Goal: Information Seeking & Learning: Learn about a topic

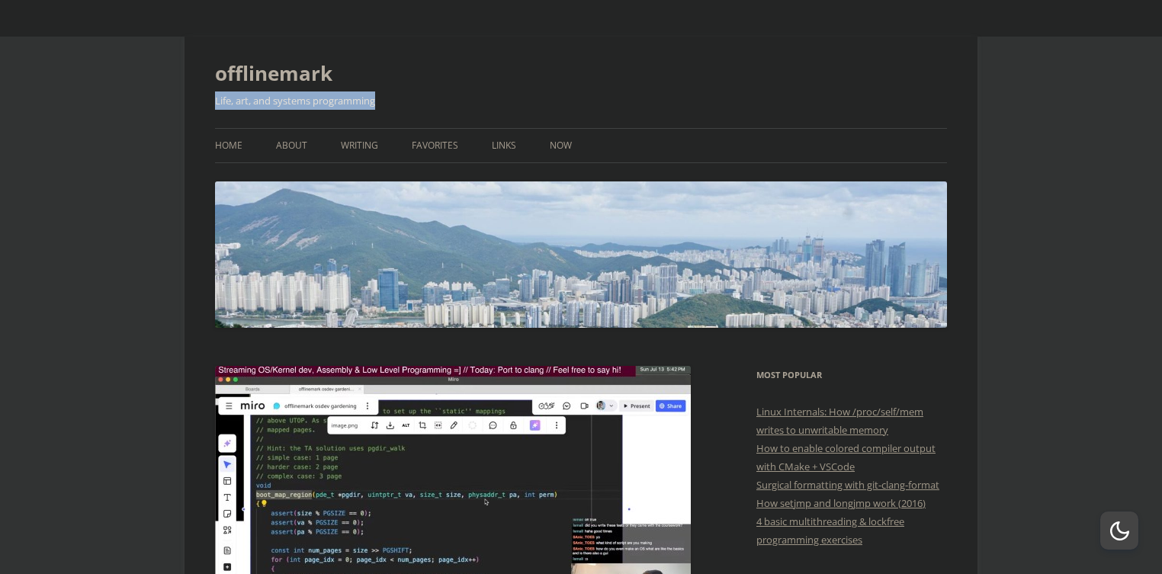
drag, startPoint x: 239, startPoint y: 95, endPoint x: 471, endPoint y: 95, distance: 232.5
click at [471, 95] on h2 "Life, art, and systems programming" at bounding box center [581, 100] width 732 height 18
click at [472, 101] on h2 "Life, art, and systems programming" at bounding box center [581, 100] width 732 height 18
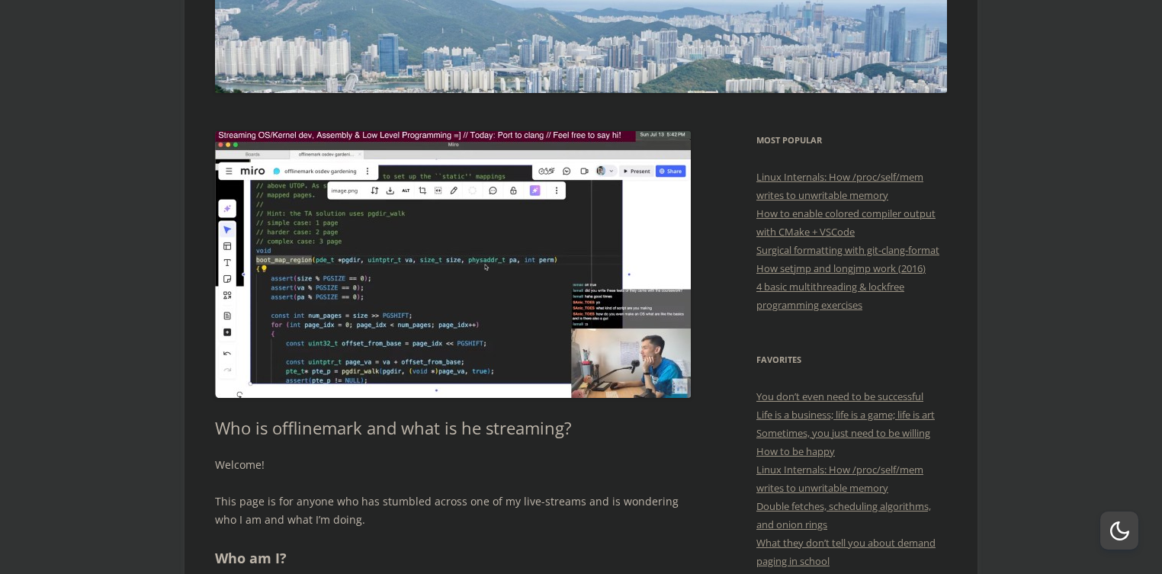
scroll to position [293, 0]
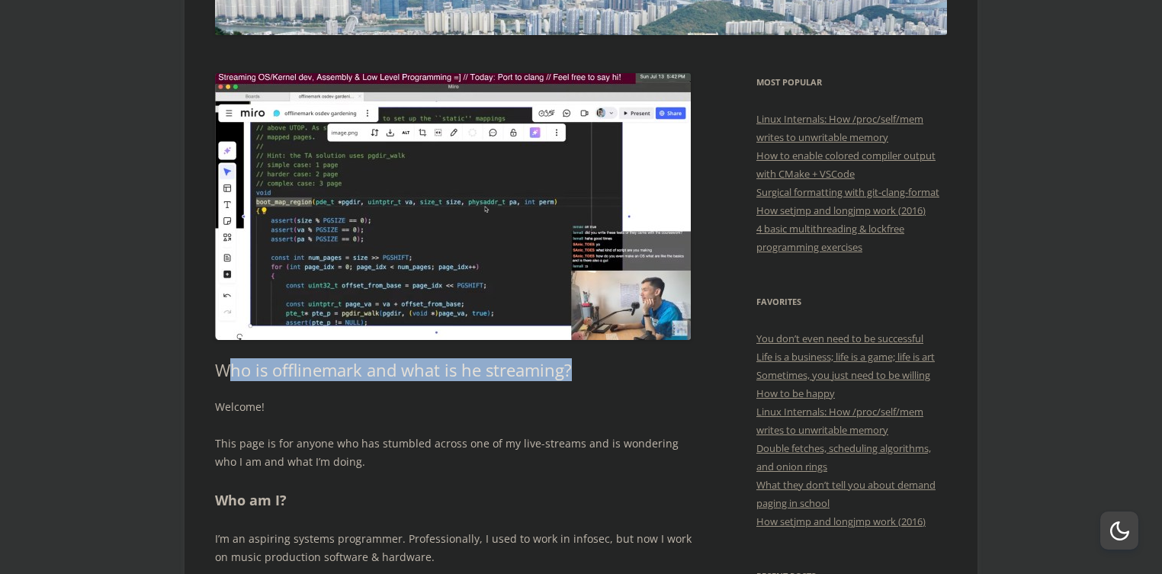
drag, startPoint x: 245, startPoint y: 348, endPoint x: 610, endPoint y: 353, distance: 364.5
click at [610, 360] on h1 "Who is offlinemark and what is he streaming?" at bounding box center [453, 370] width 477 height 20
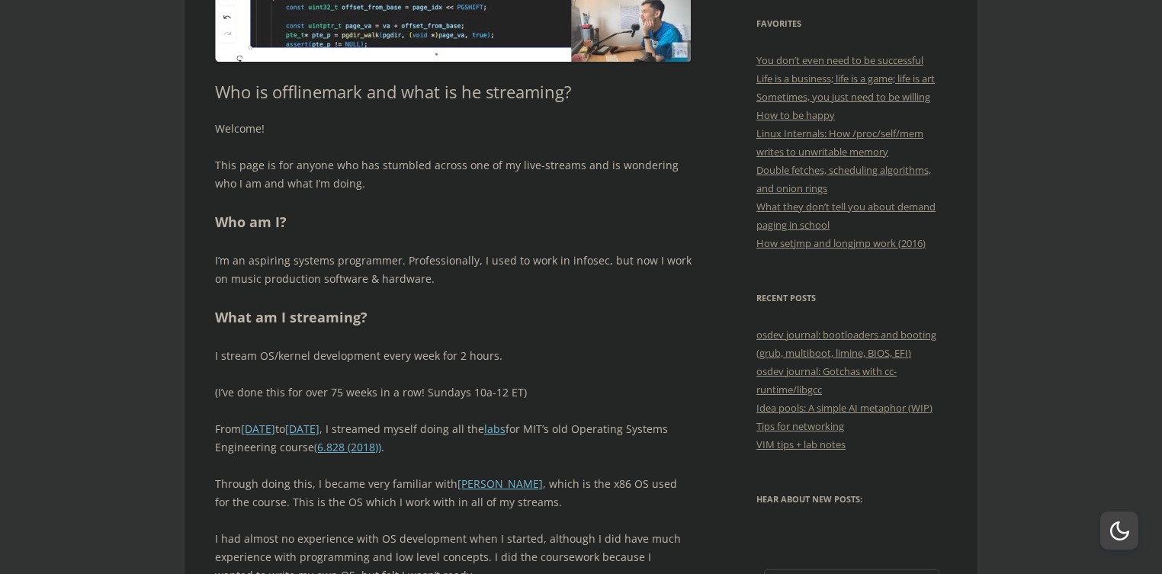
scroll to position [586, 0]
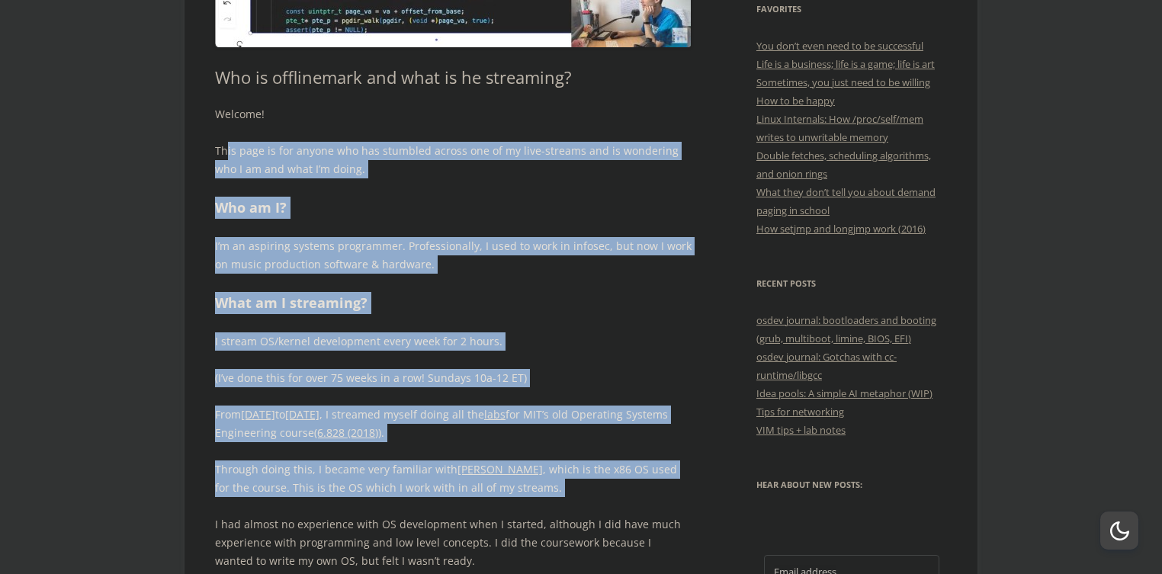
drag, startPoint x: 248, startPoint y: 121, endPoint x: 711, endPoint y: 473, distance: 581.6
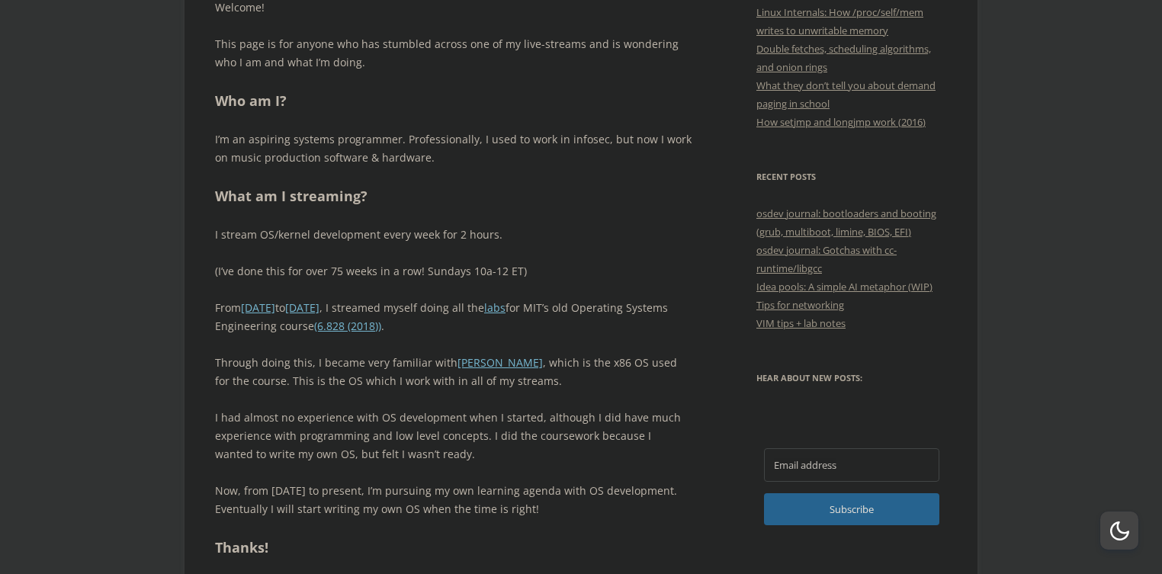
scroll to position [732, 0]
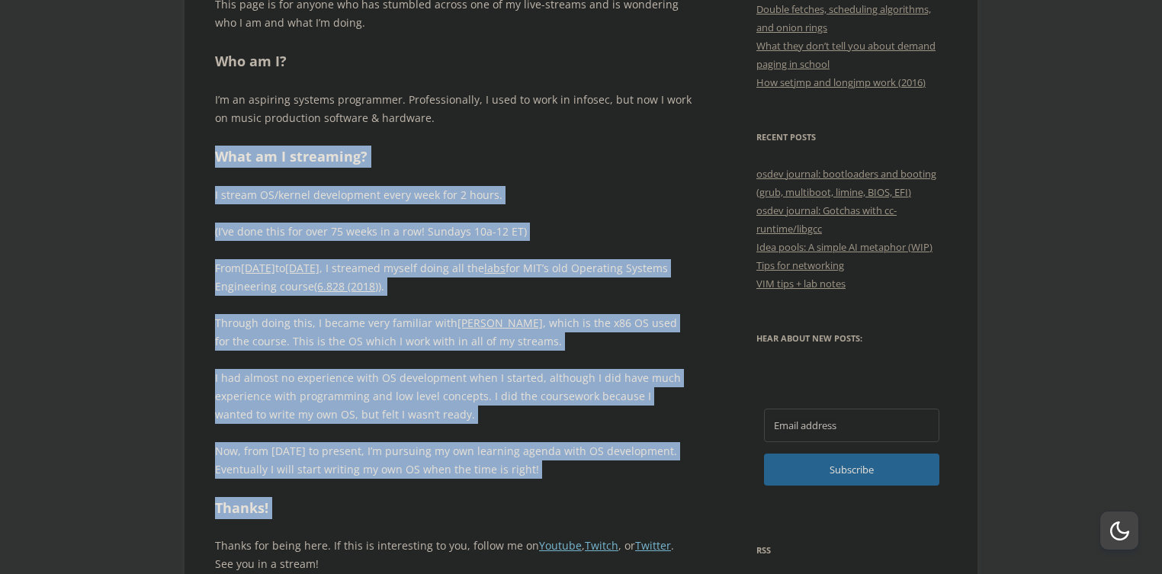
drag, startPoint x: 240, startPoint y: 132, endPoint x: 704, endPoint y: 500, distance: 592.0
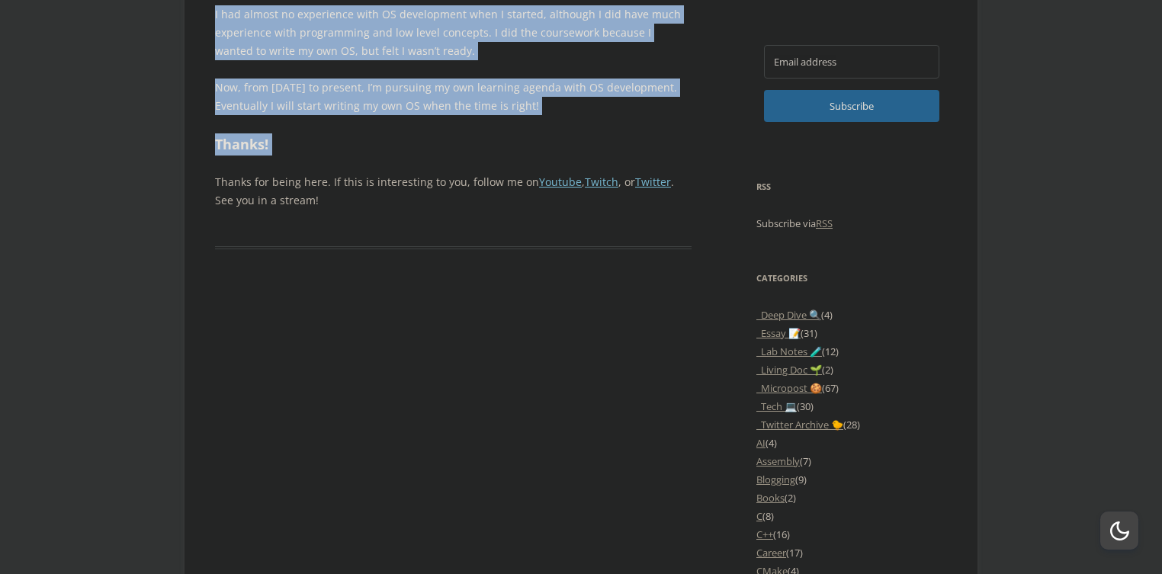
scroll to position [1098, 0]
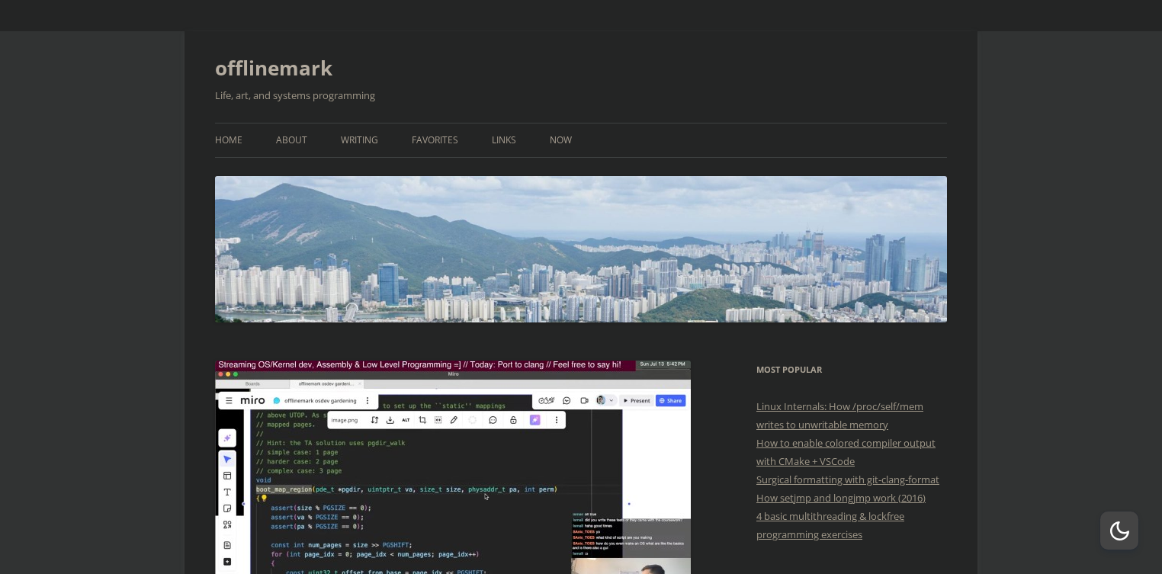
scroll to position [0, 0]
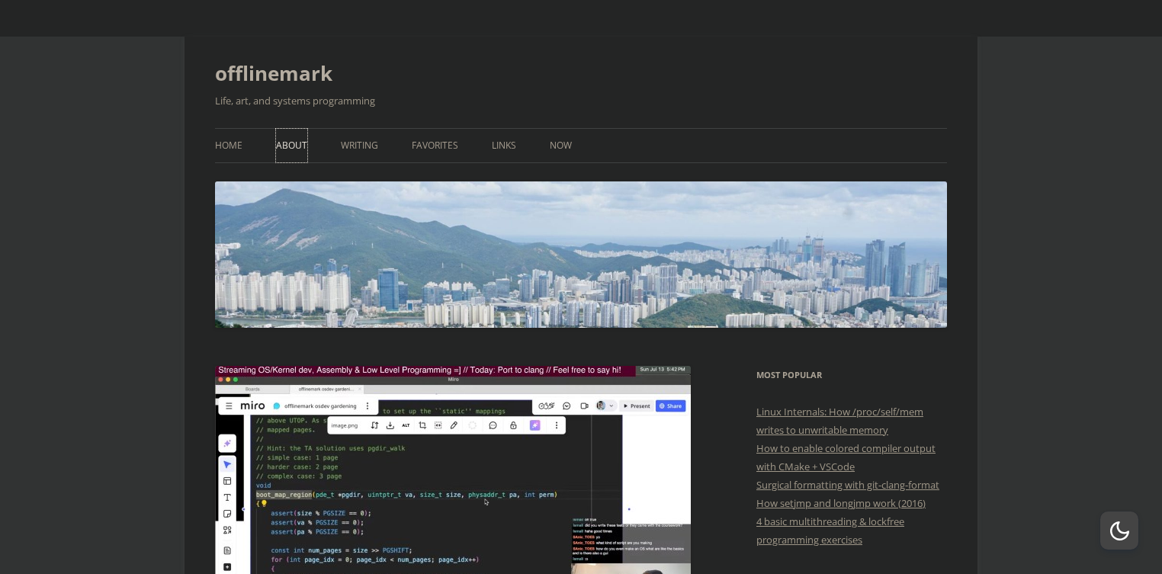
click at [307, 149] on link "About" at bounding box center [291, 146] width 31 height 34
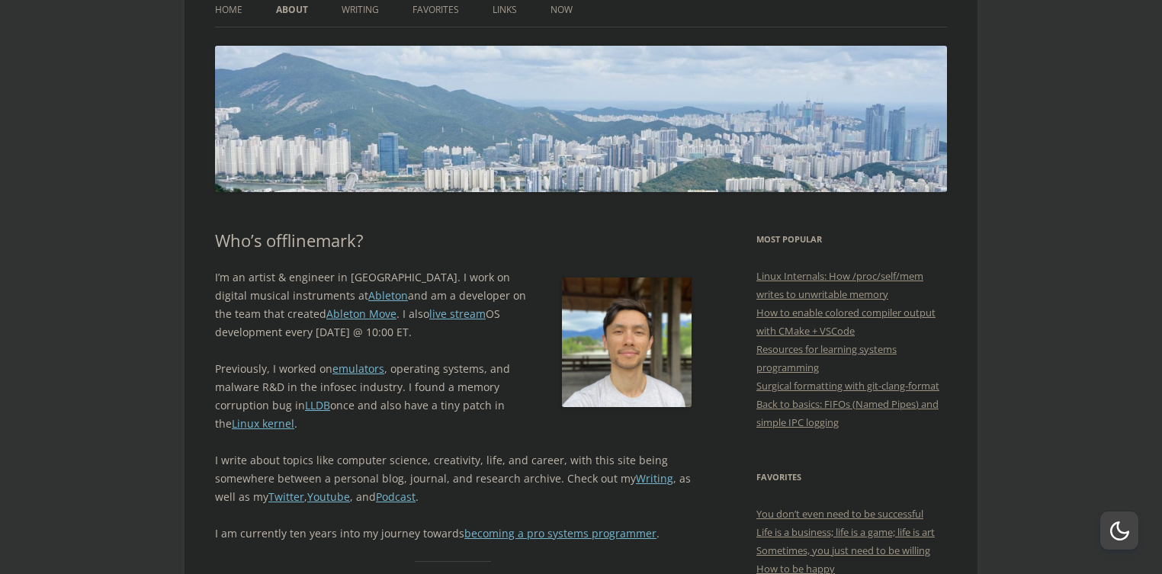
scroll to position [146, 0]
